Goal: Transaction & Acquisition: Subscribe to service/newsletter

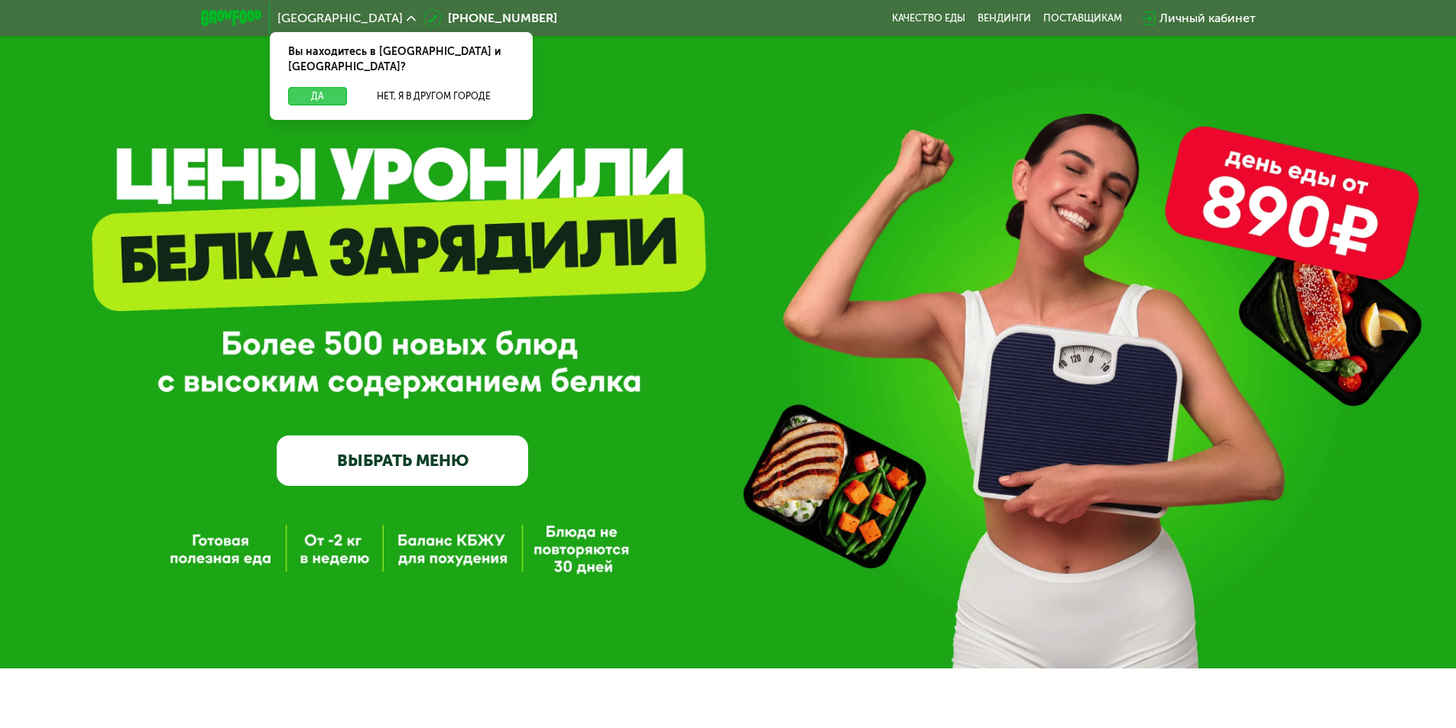
scroll to position [47, 0]
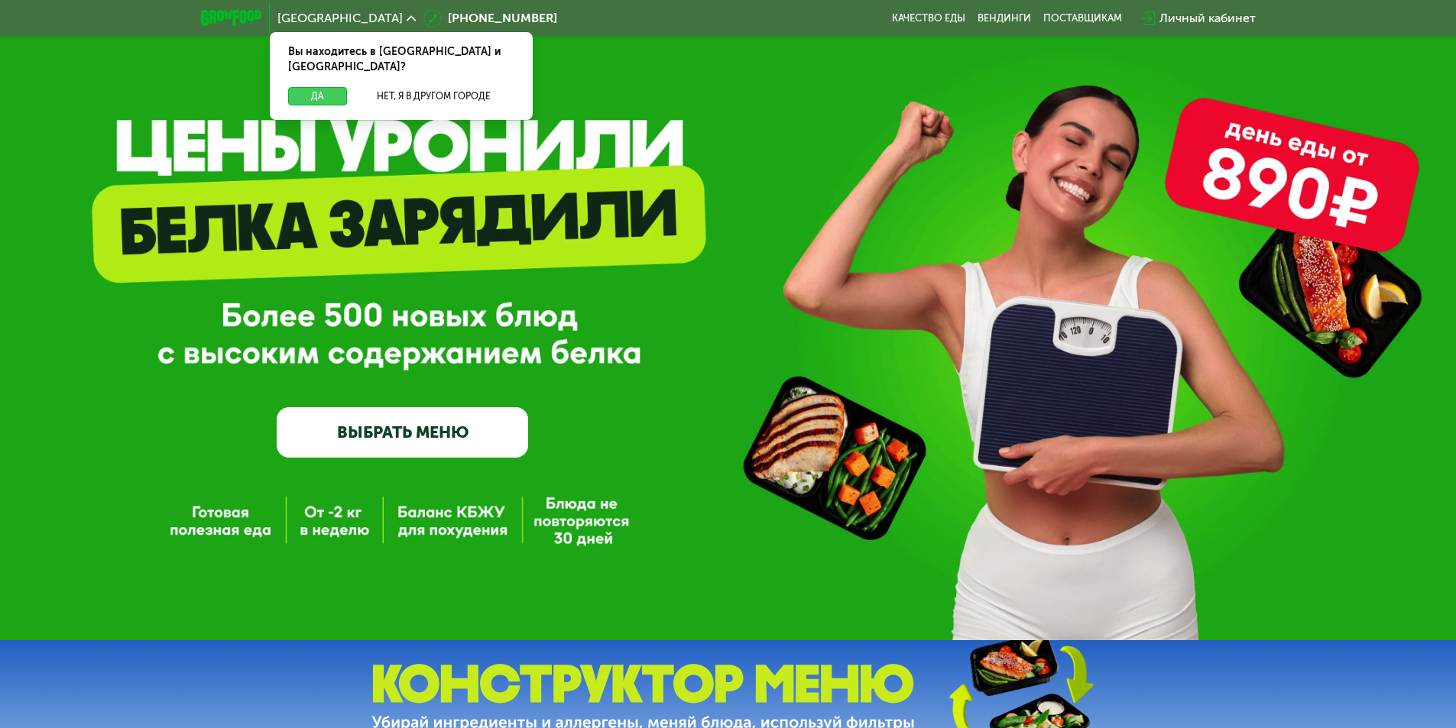
click at [336, 87] on button "Да" at bounding box center [317, 96] width 59 height 18
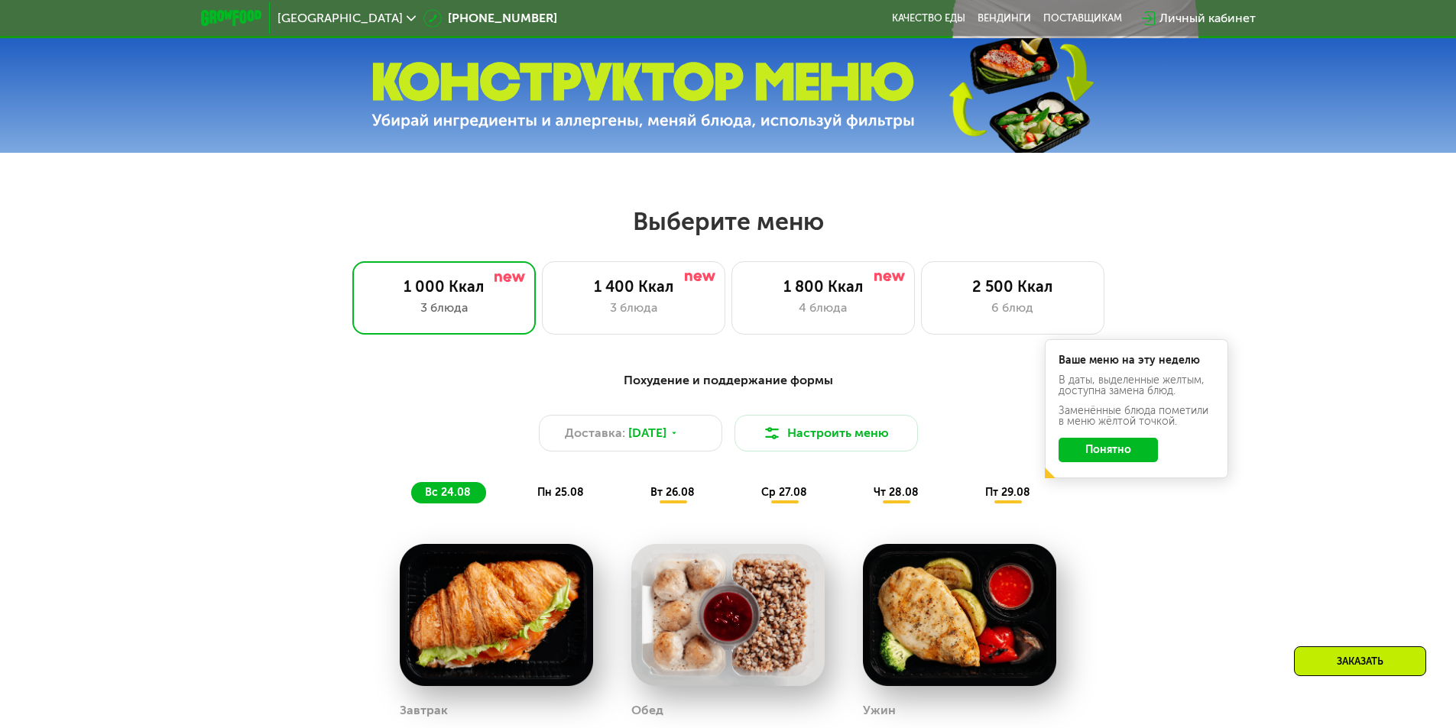
scroll to position [659, 0]
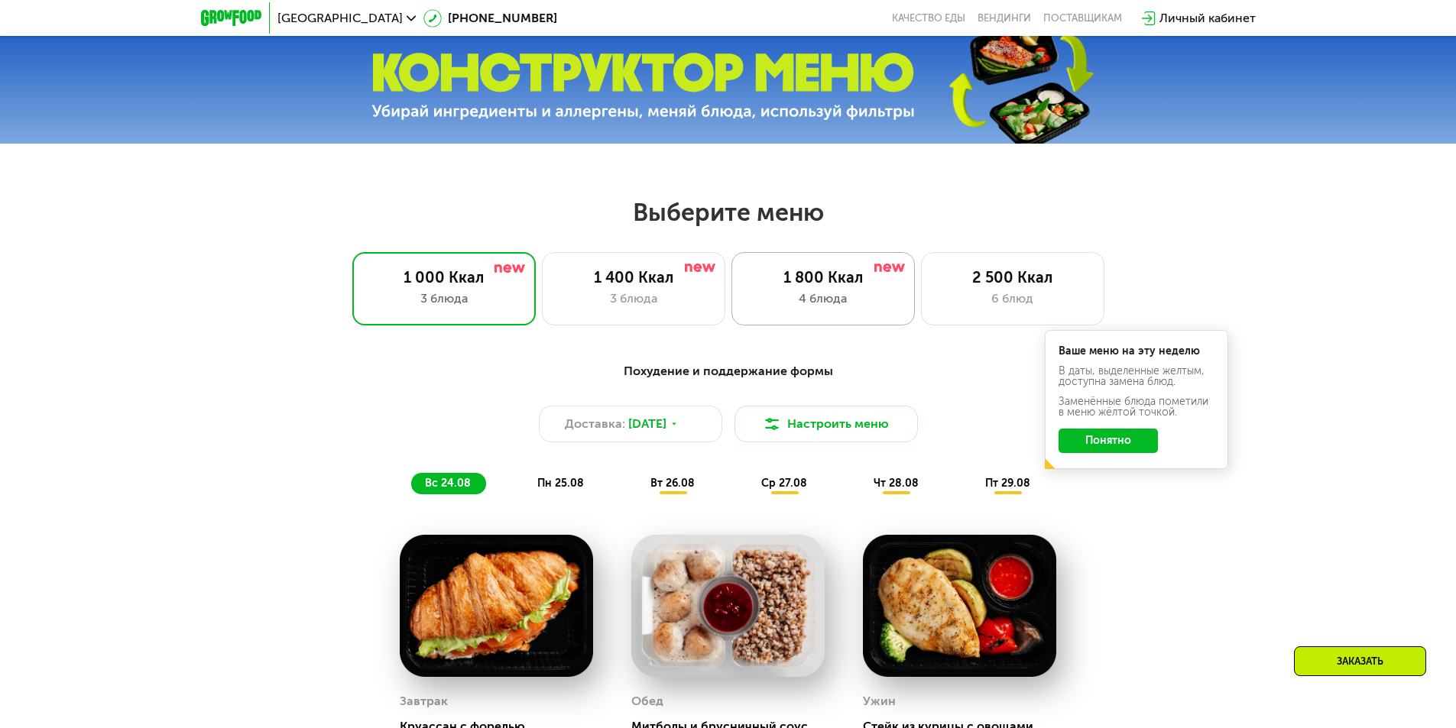
click at [834, 307] on div "4 блюда" at bounding box center [822, 299] width 151 height 18
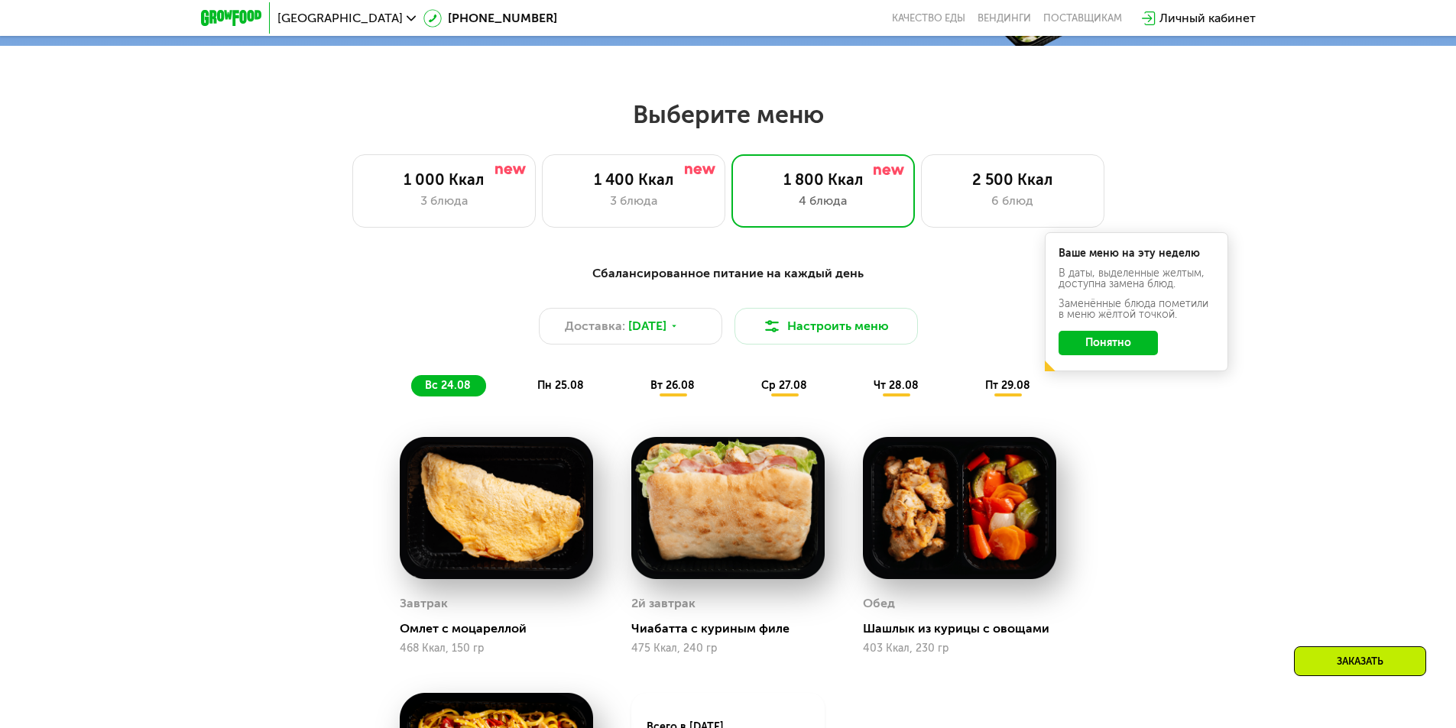
scroll to position [735, 0]
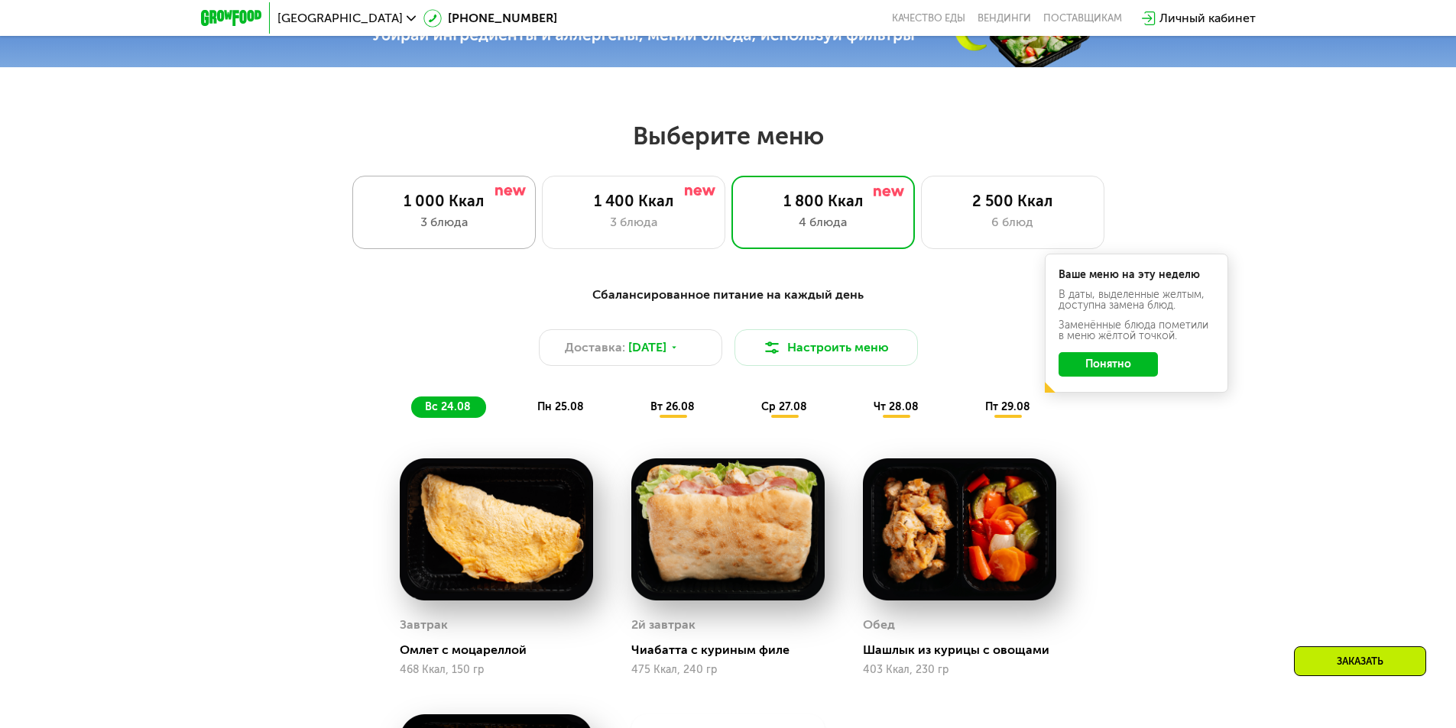
click at [542, 217] on div "1 000 Ккал 3 блюда" at bounding box center [633, 212] width 183 height 73
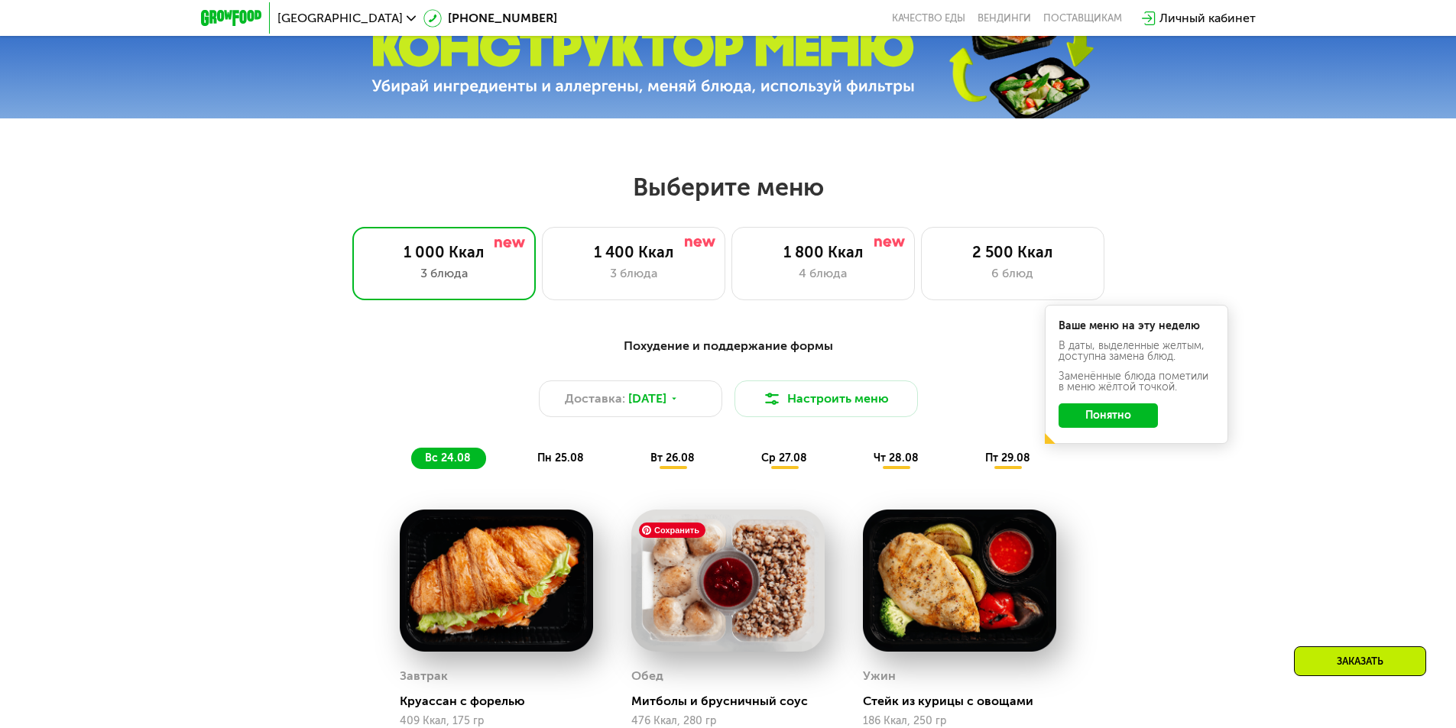
scroll to position [659, 0]
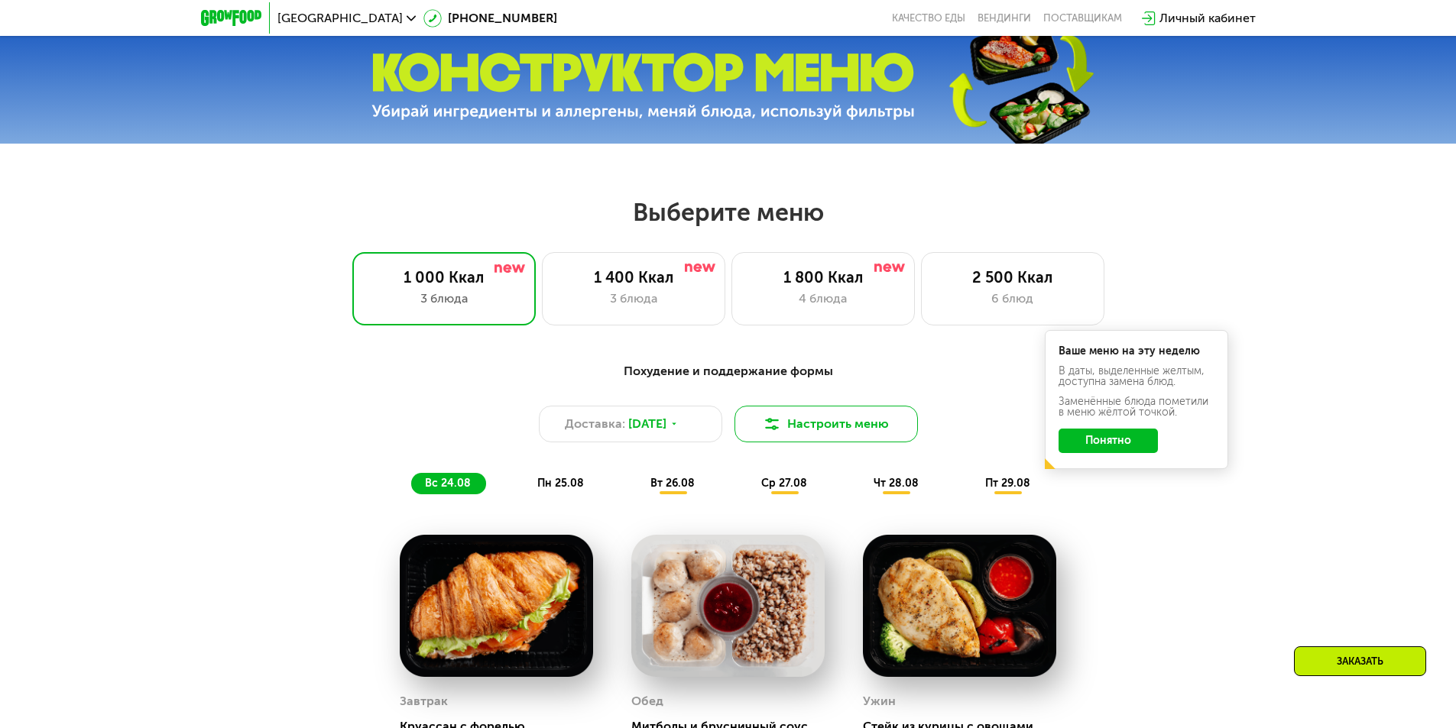
click at [767, 426] on img at bounding box center [772, 424] width 18 height 18
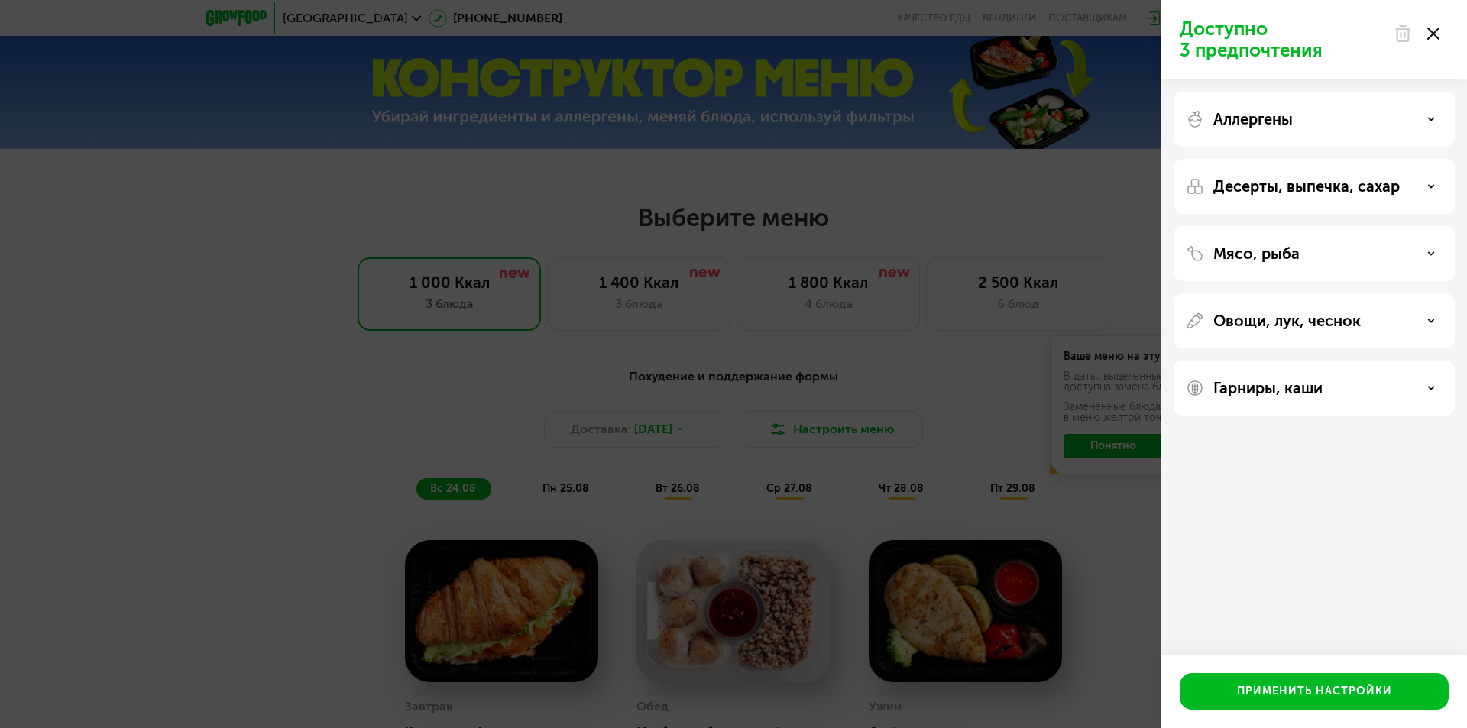
click at [835, 366] on div "Доступно 3 предпочтения Аллергены Десерты, выпечка, сахар Мясо, рыба Овощи, лук…" at bounding box center [733, 364] width 1467 height 728
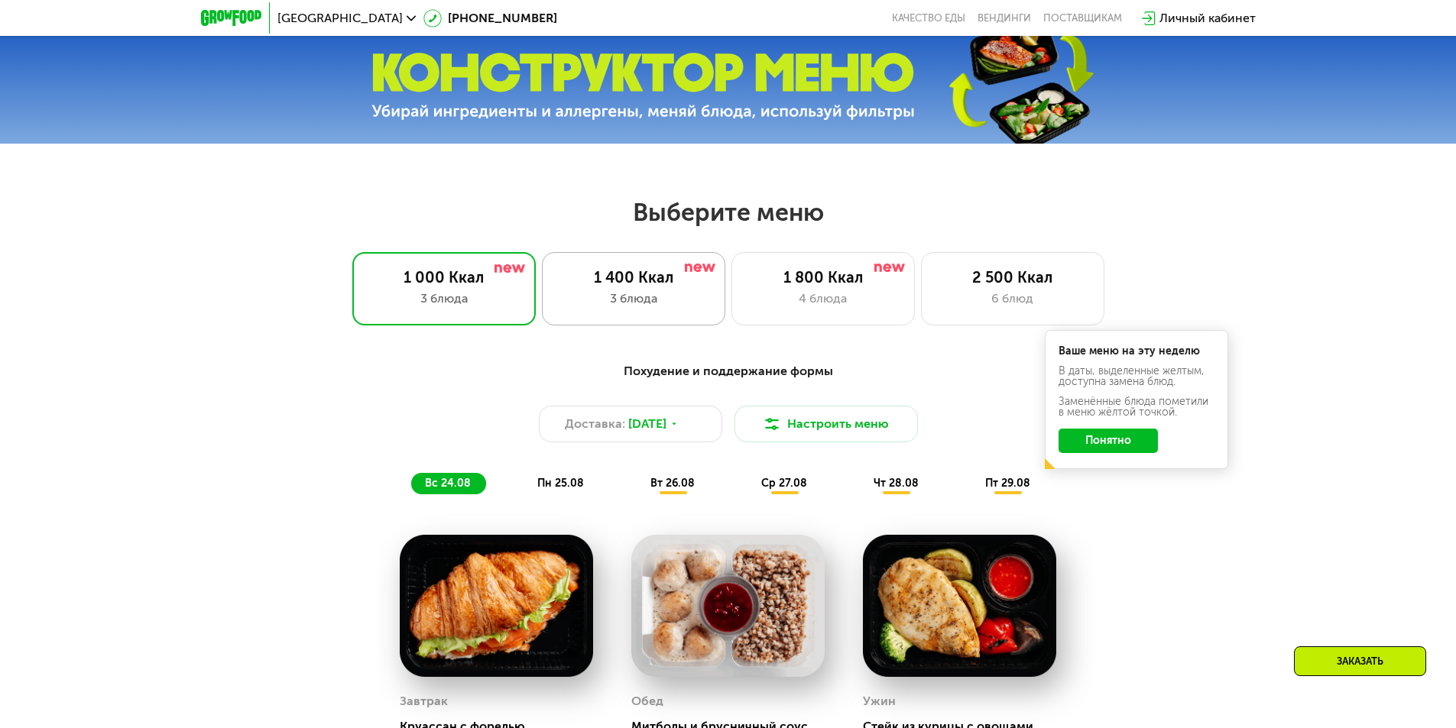
click at [631, 287] on div "1 400 Ккал" at bounding box center [633, 277] width 151 height 18
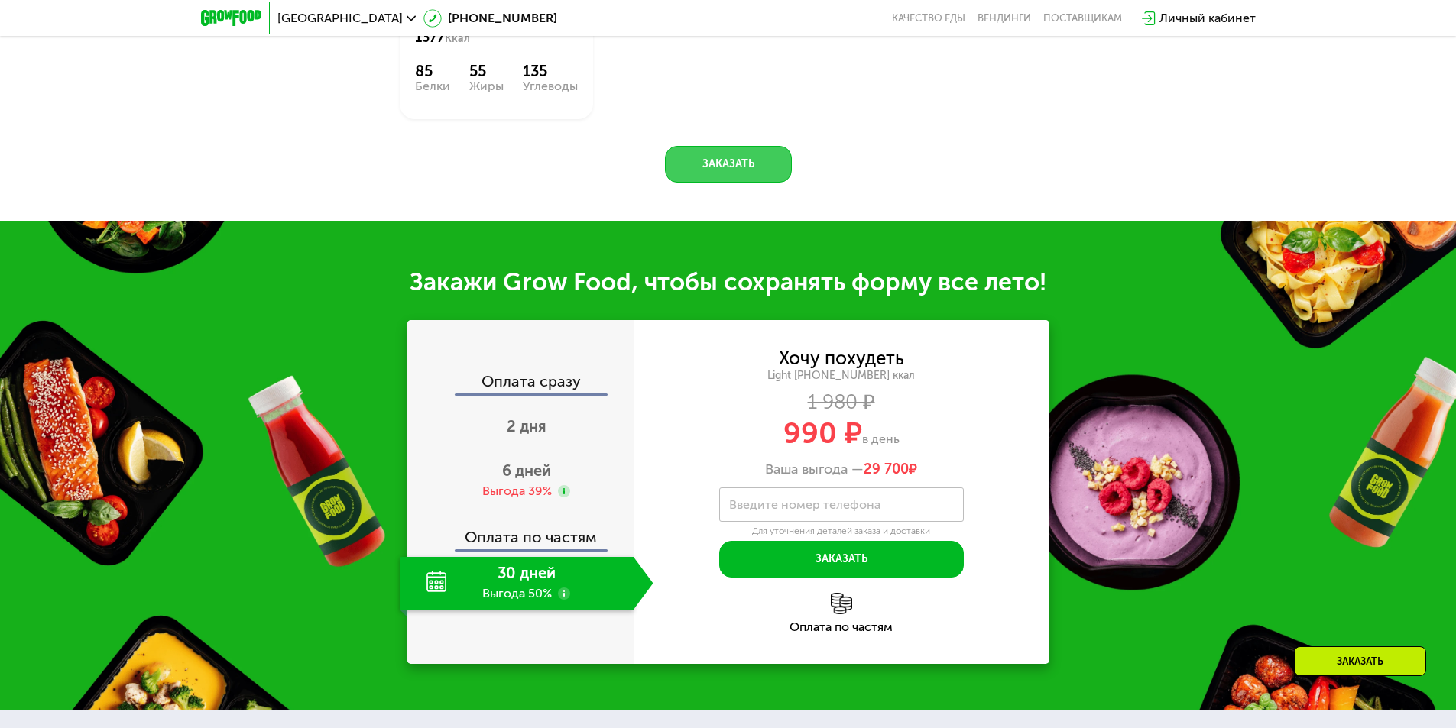
scroll to position [1499, 0]
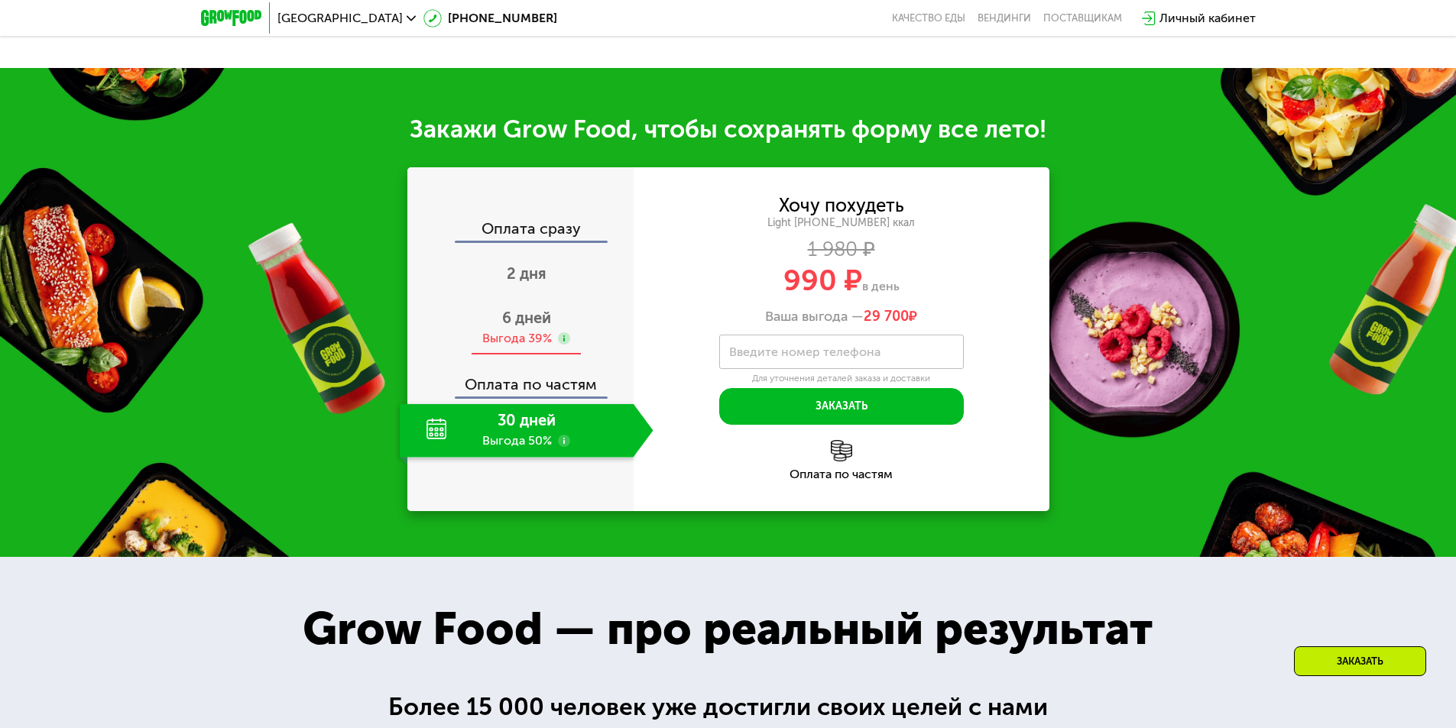
click at [537, 327] on span "6 дней" at bounding box center [526, 318] width 49 height 18
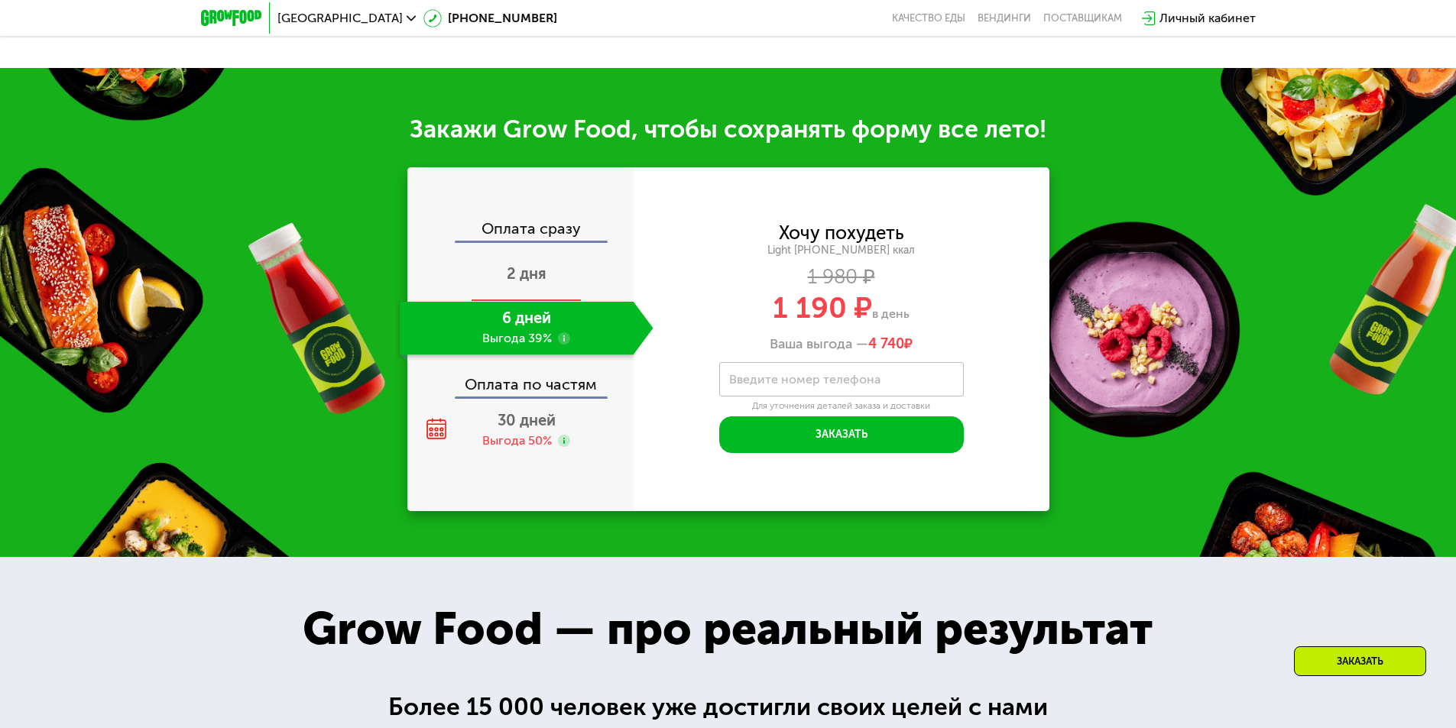
click at [514, 283] on span "2 дня" at bounding box center [527, 273] width 40 height 18
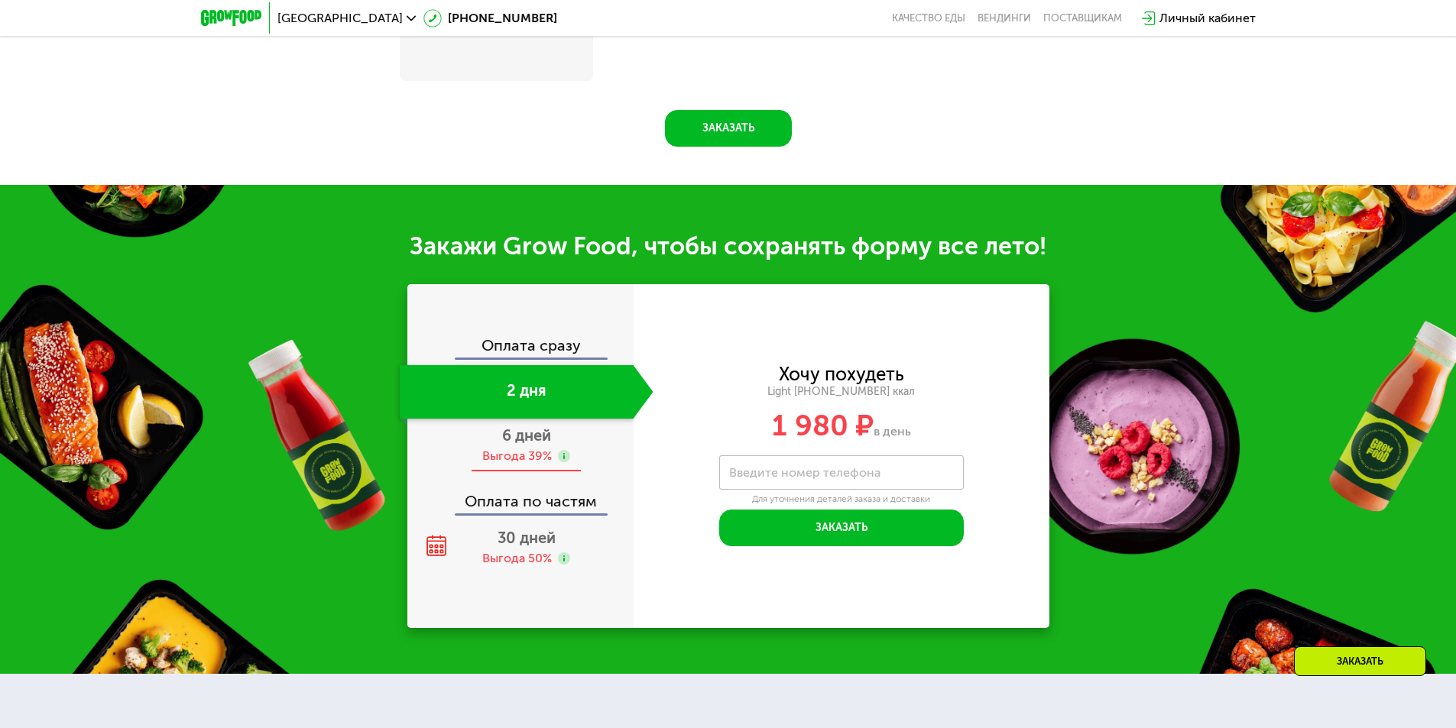
click at [498, 459] on div "Выгода 39%" at bounding box center [517, 456] width 70 height 17
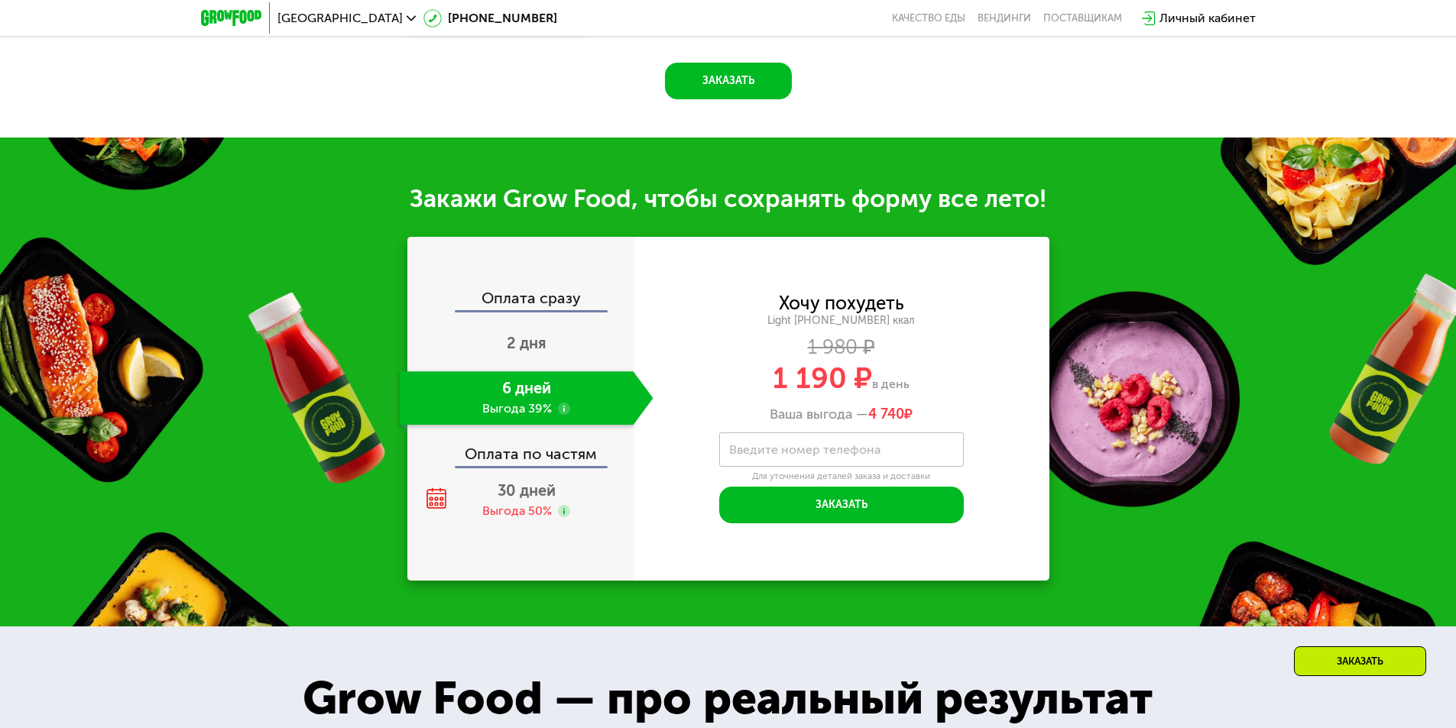
scroll to position [1499, 0]
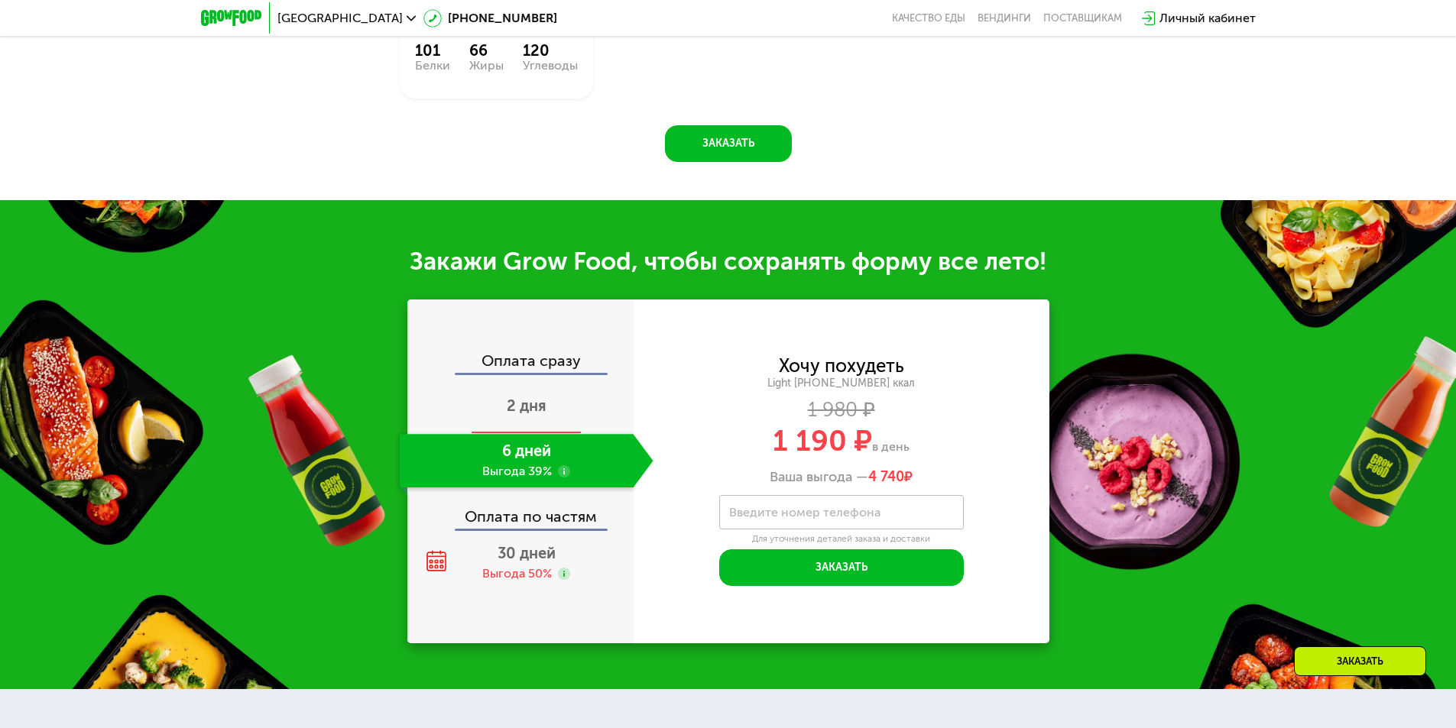
click at [495, 398] on div "2 дня" at bounding box center [527, 407] width 254 height 53
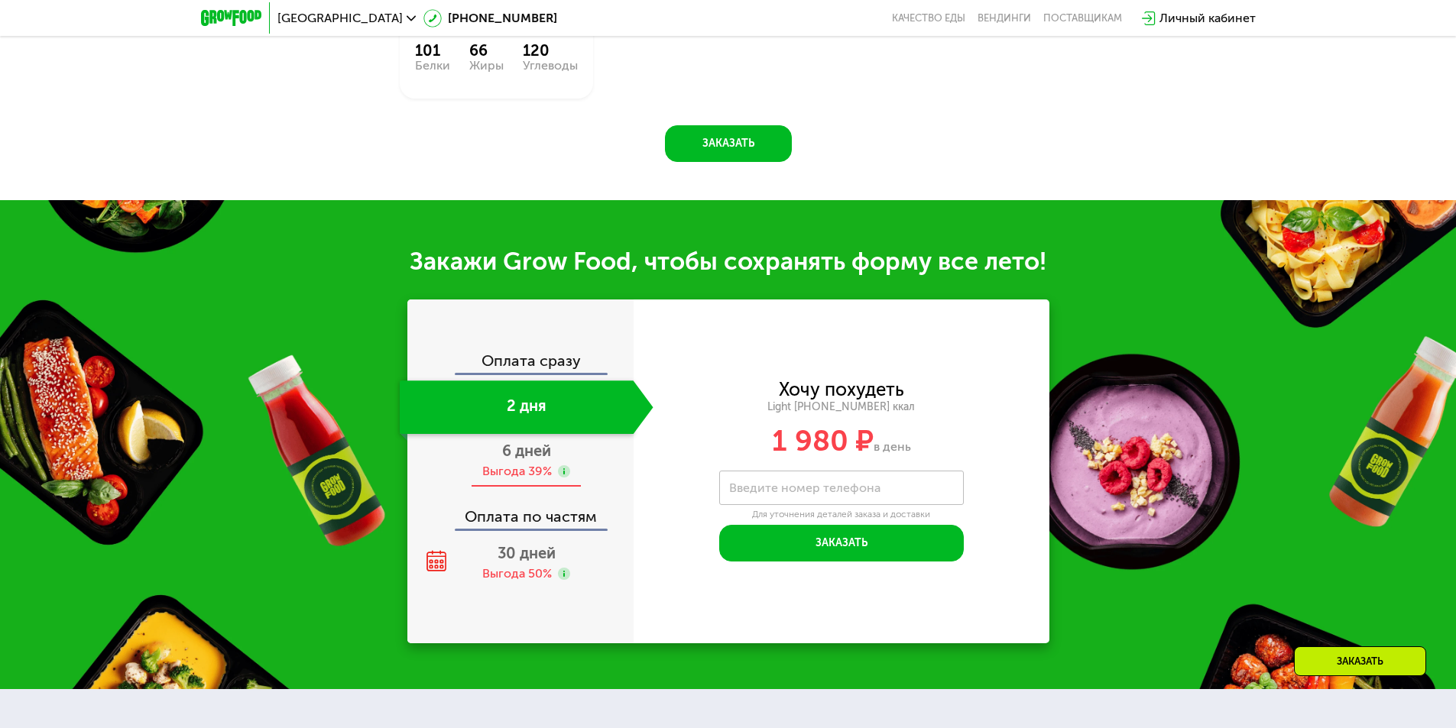
click at [491, 442] on div "6 дней Выгода 39%" at bounding box center [527, 460] width 254 height 53
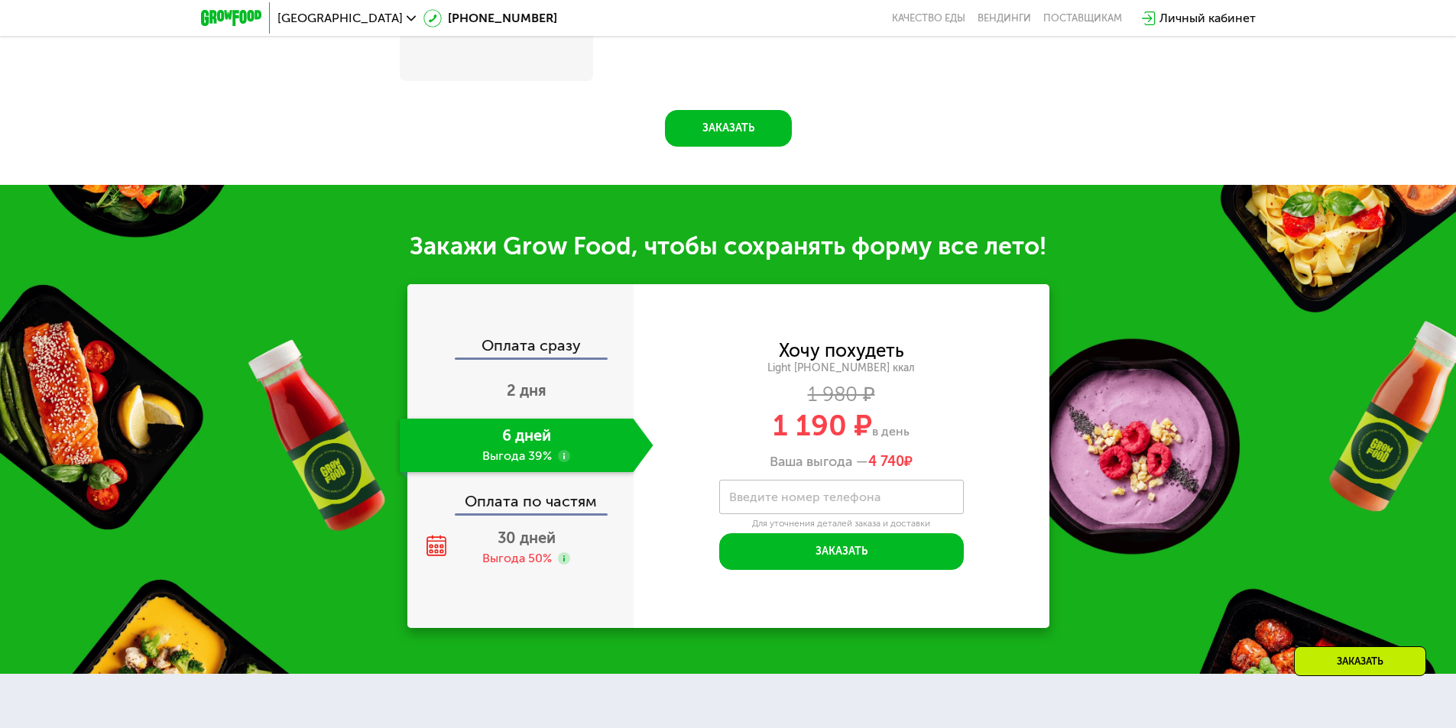
click at [511, 514] on div "Оплата по частям" at bounding box center [521, 495] width 225 height 35
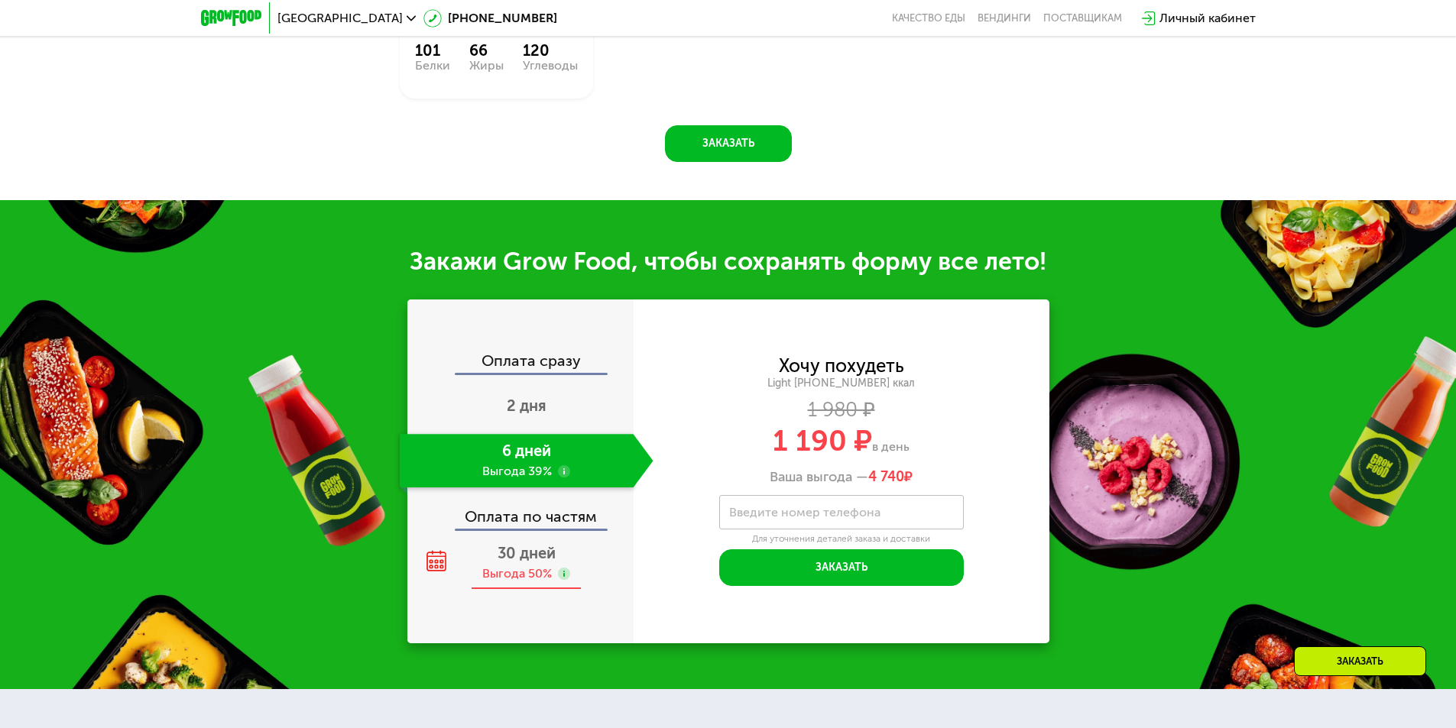
click at [524, 544] on span "30 дней" at bounding box center [527, 553] width 58 height 18
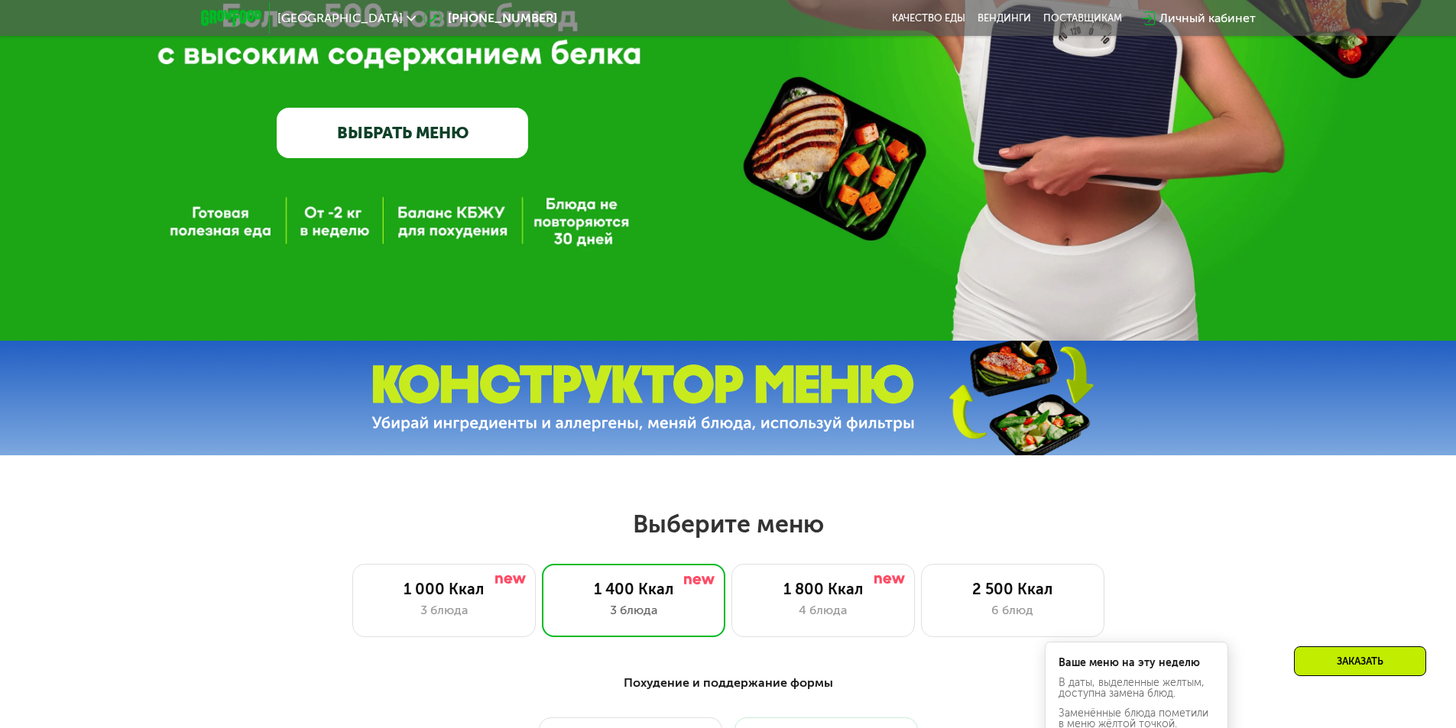
scroll to position [430, 0]
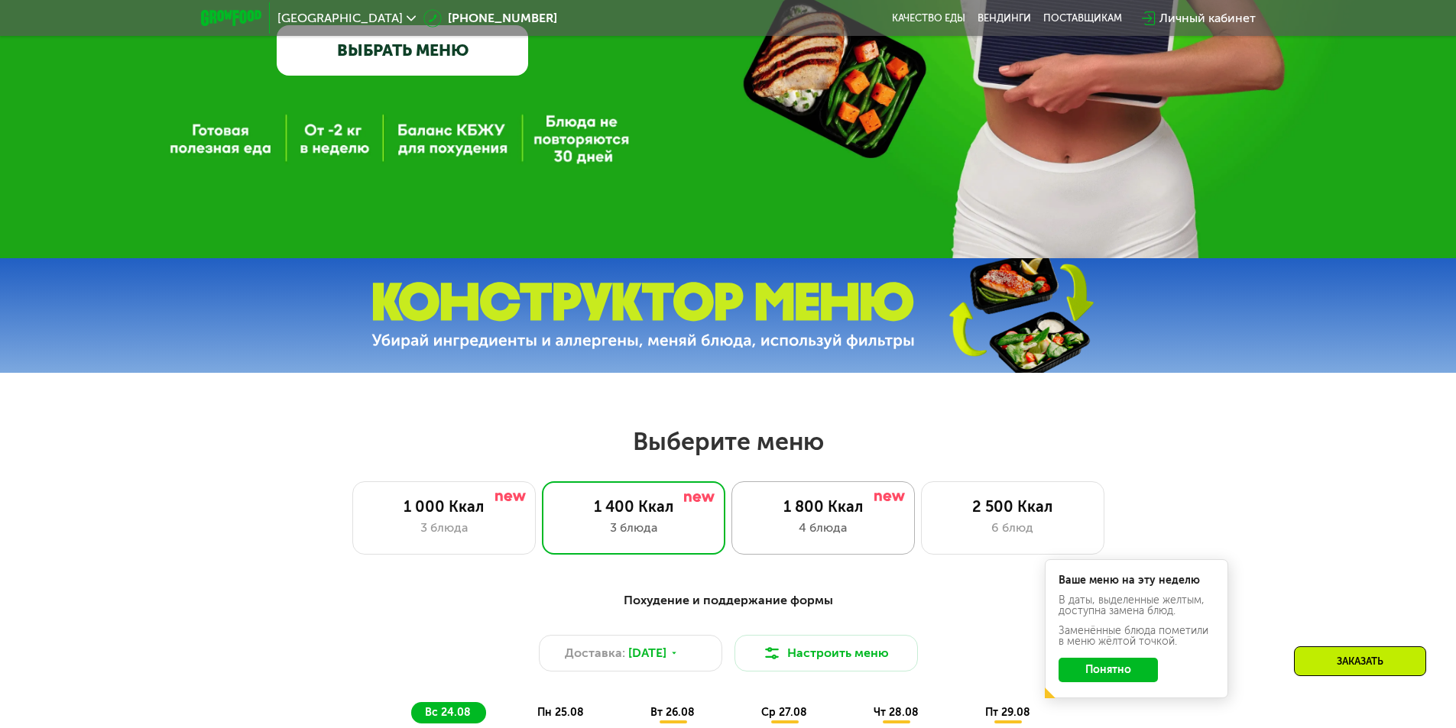
click at [874, 527] on div "4 блюда" at bounding box center [822, 528] width 151 height 18
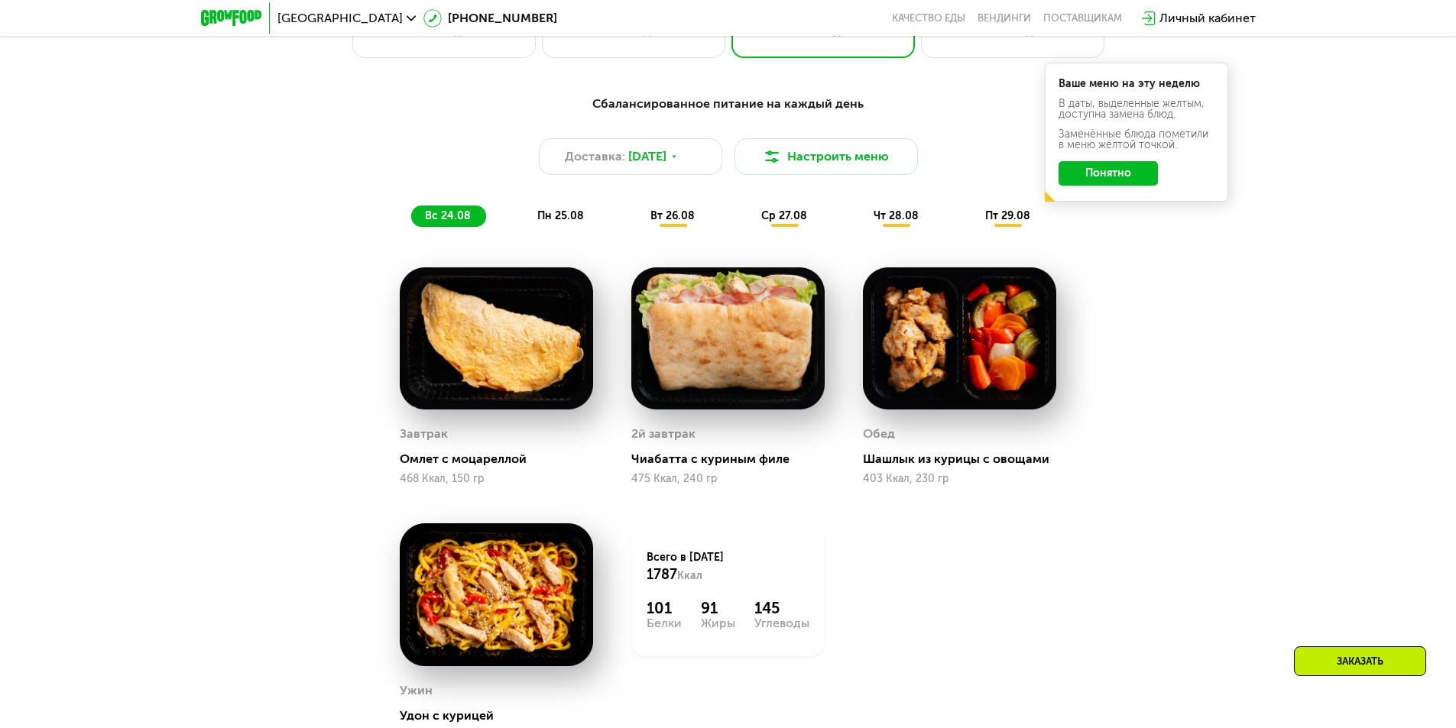
scroll to position [1576, 0]
